Goal: Find contact information: Find contact information

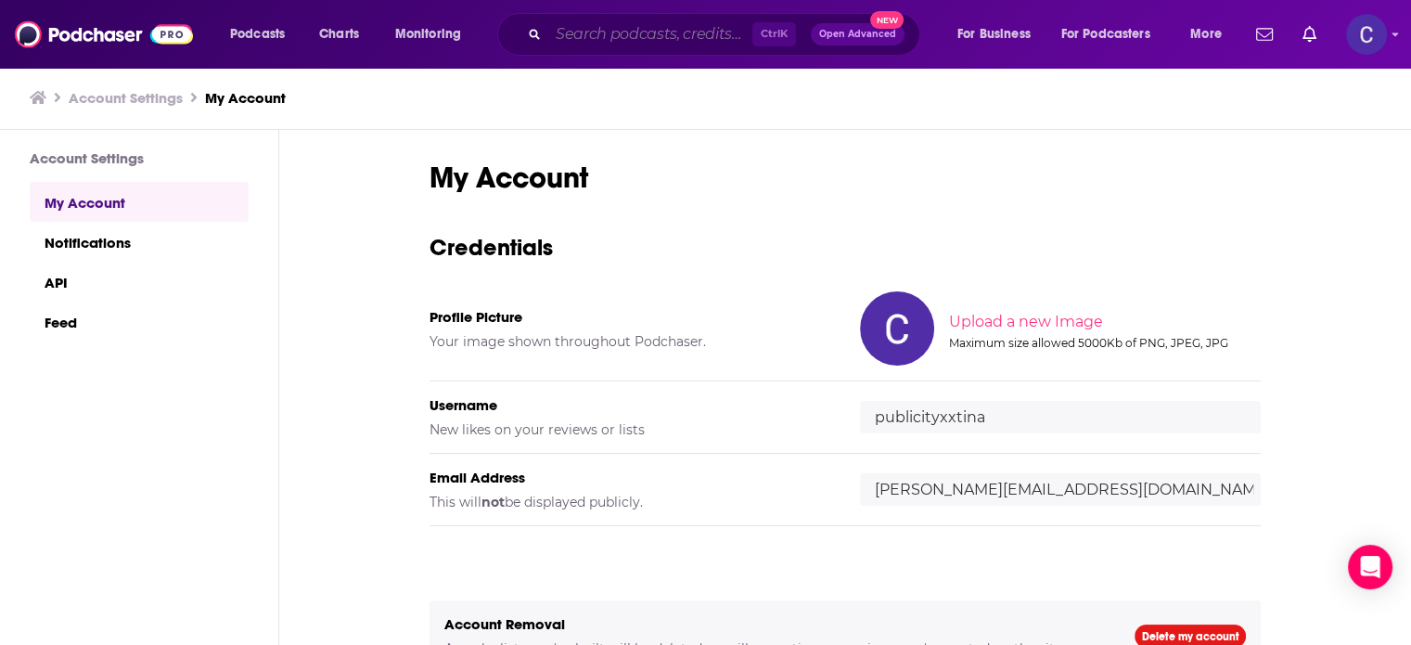
click at [606, 40] on input "Search podcasts, credits, & more..." at bounding box center [650, 34] width 204 height 30
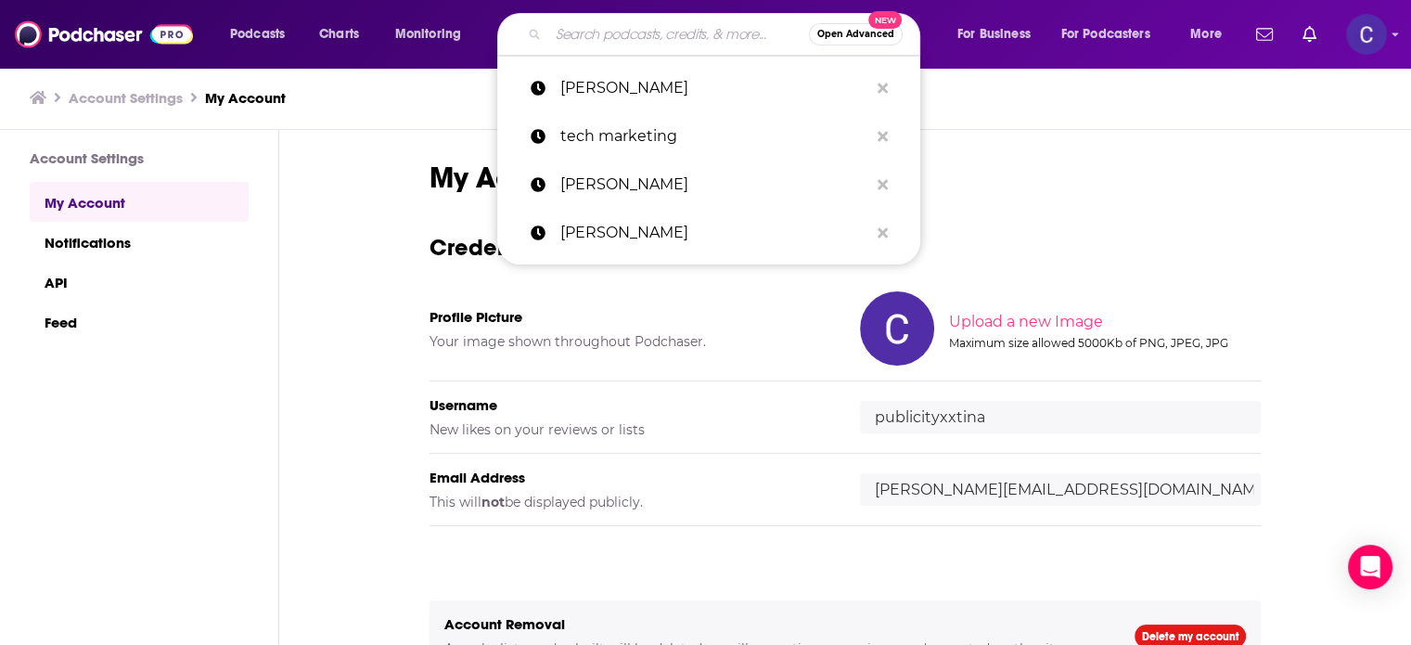
click at [606, 33] on input "Search podcasts, credits, & more..." at bounding box center [678, 34] width 261 height 30
paste input "Insider Interviews with [PERSON_NAME]"
type input "Insider Interviews with [PERSON_NAME]"
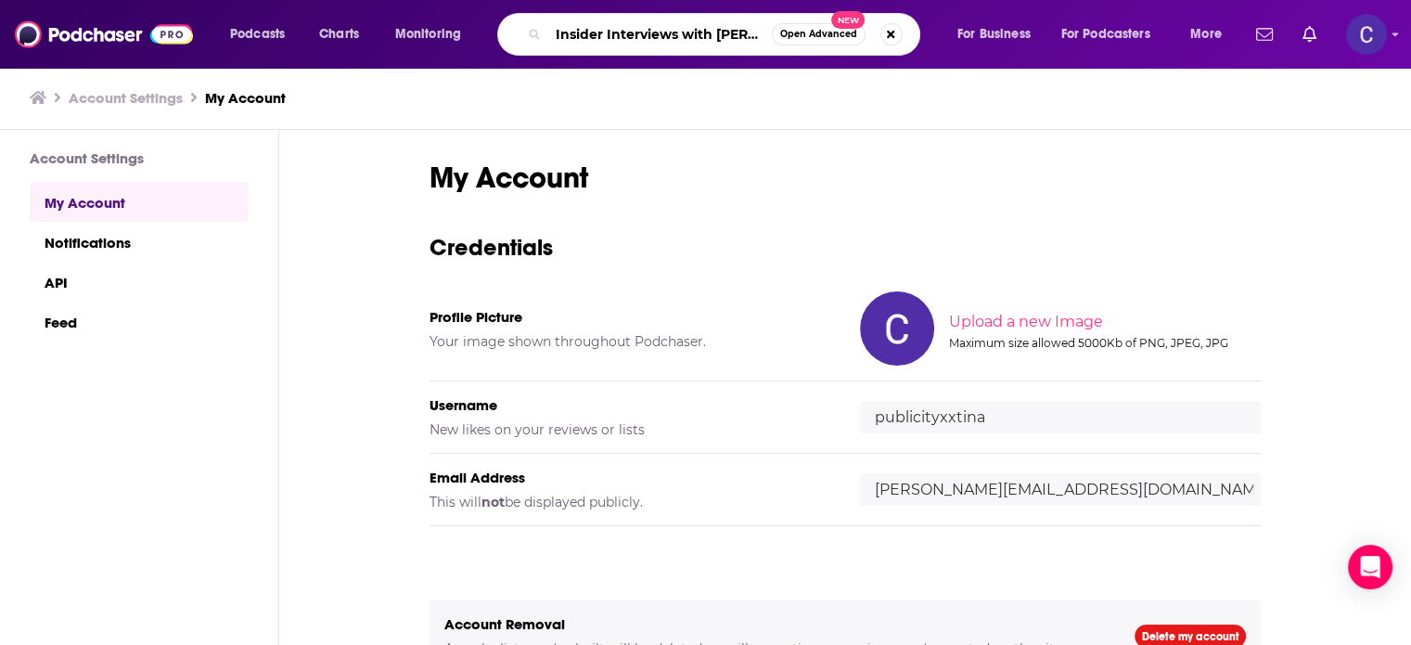
scroll to position [0, 17]
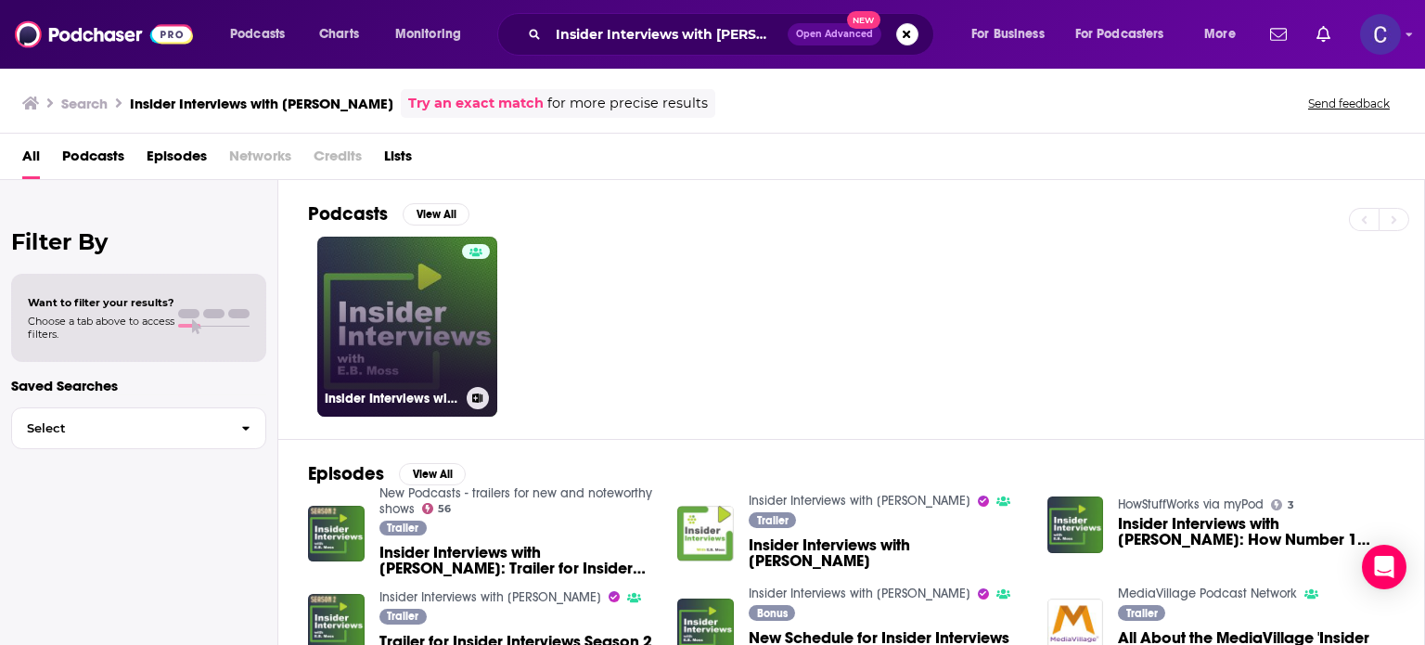
click at [462, 324] on div at bounding box center [476, 315] width 28 height 143
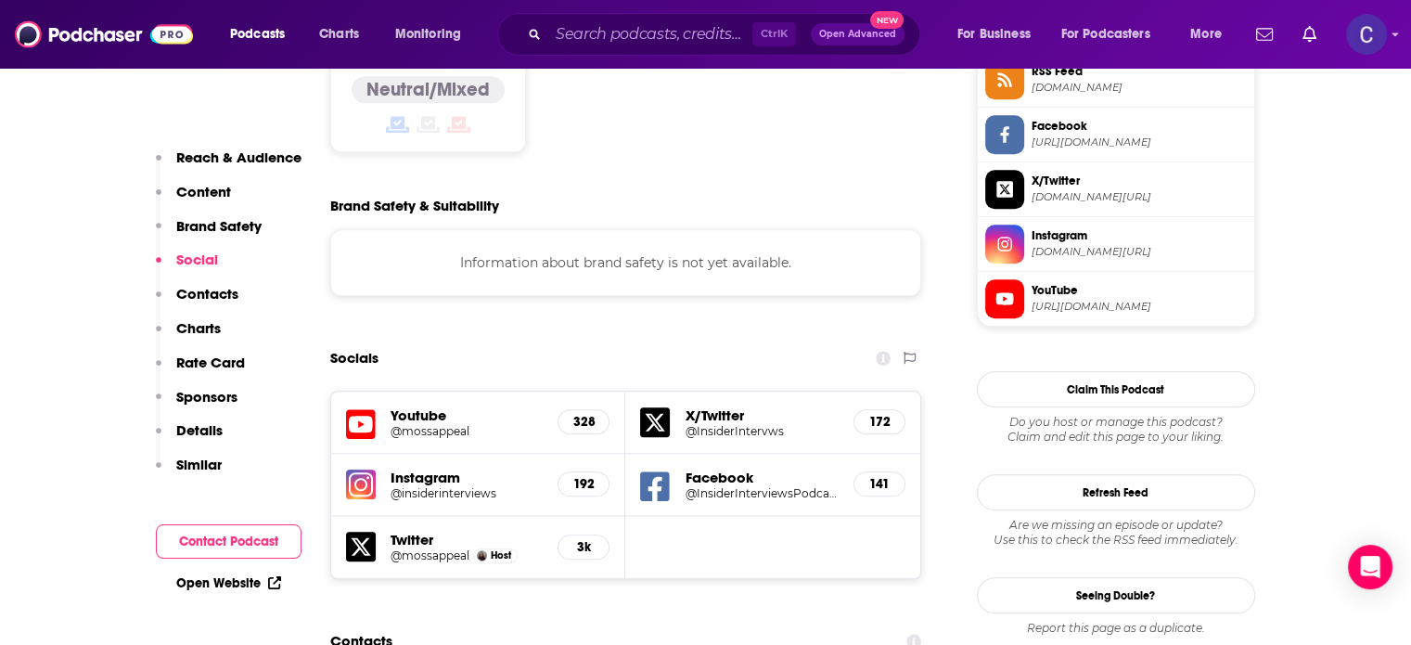
scroll to position [1856, 0]
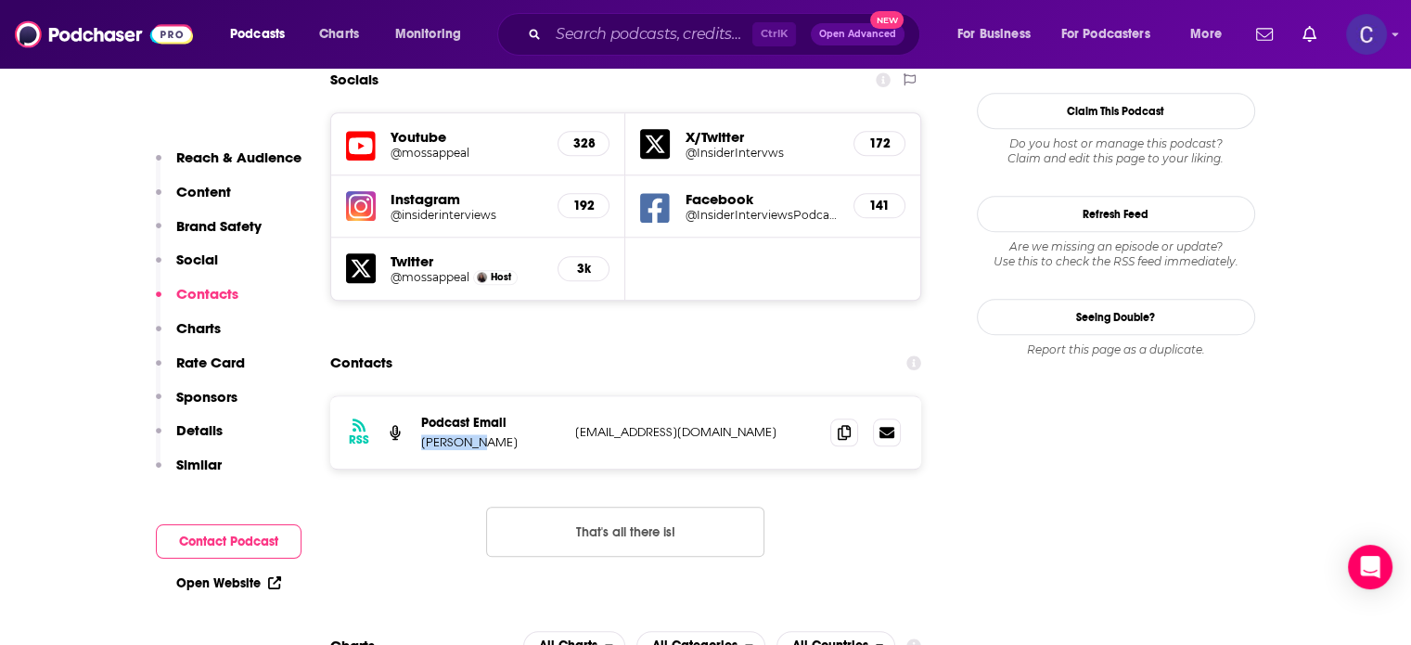
drag, startPoint x: 416, startPoint y: 347, endPoint x: 483, endPoint y: 356, distance: 68.4
click at [483, 396] on div "RSS Podcast Email [PERSON_NAME] [EMAIL_ADDRESS][DOMAIN_NAME] [EMAIL_ADDRESS][DO…" at bounding box center [626, 432] width 592 height 72
copy p "[PERSON_NAME]"
click at [837, 418] on span at bounding box center [844, 432] width 28 height 28
